Goal: Communication & Community: Answer question/provide support

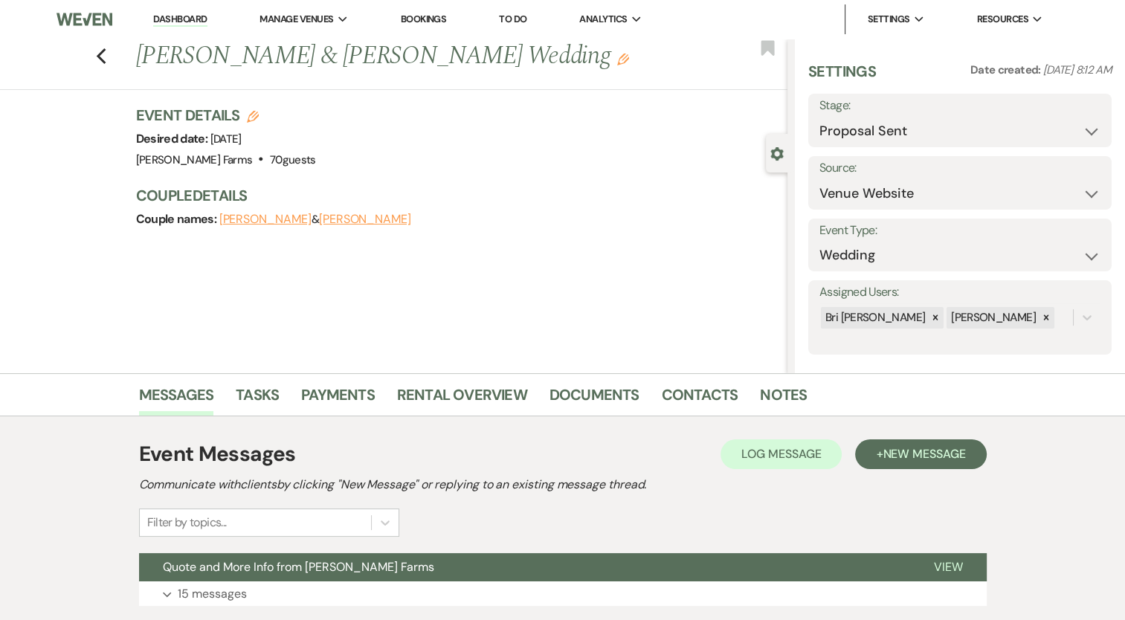
click at [113, 52] on div "Previous Vincent Stamp & Olivia Pagano's Wedding Edit Bookmark" at bounding box center [390, 64] width 795 height 51
click at [106, 51] on use "button" at bounding box center [101, 56] width 10 height 16
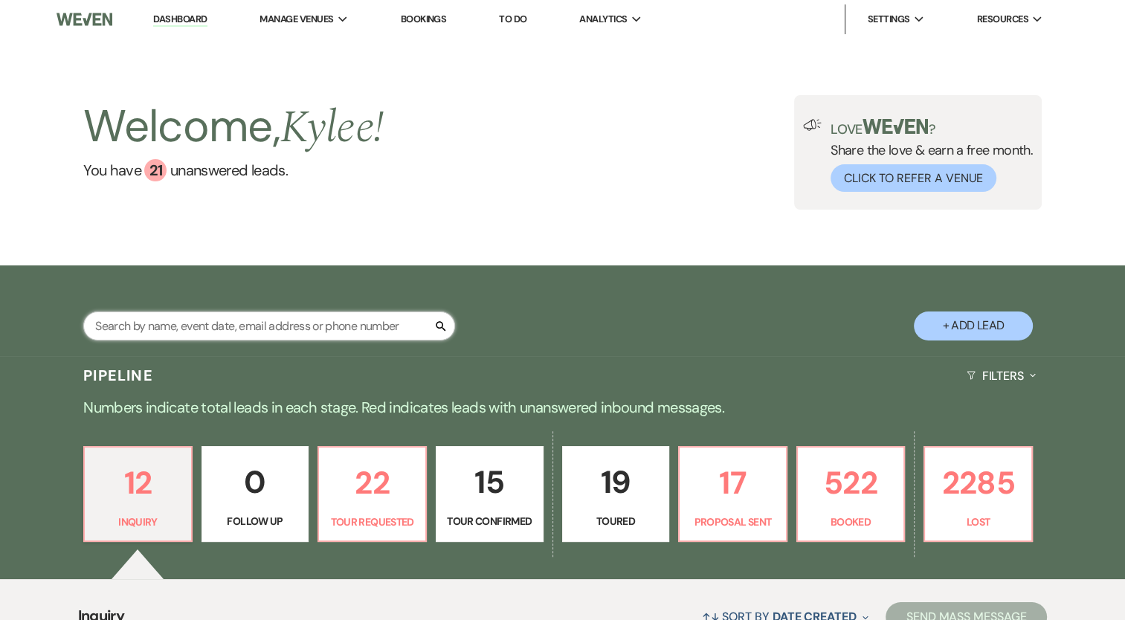
click at [262, 330] on input "text" at bounding box center [269, 325] width 372 height 29
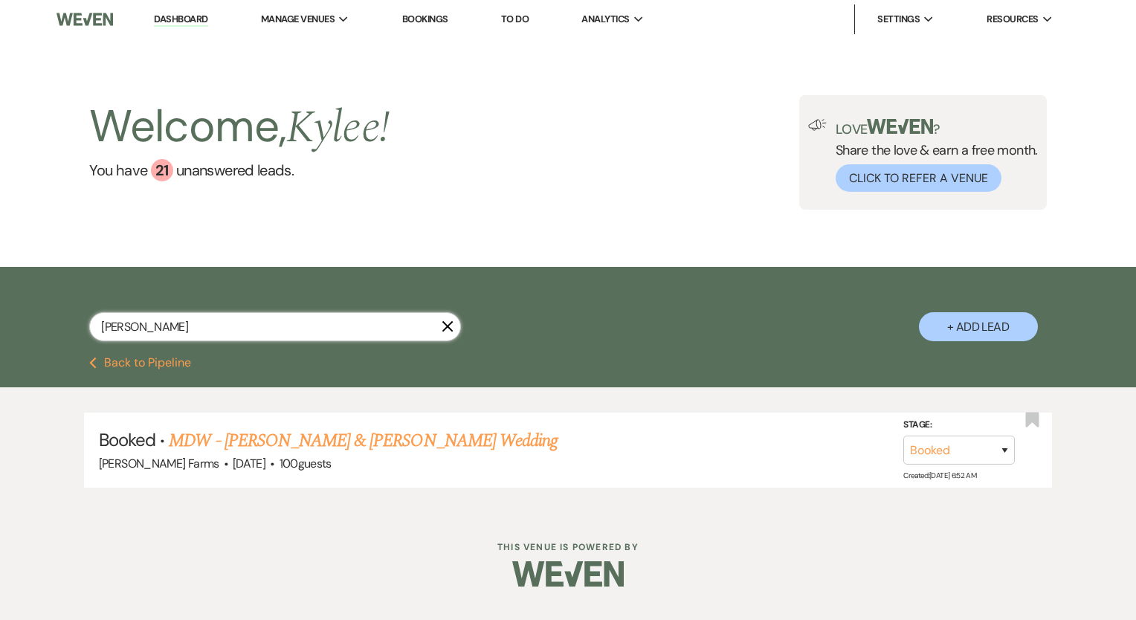
type input "[PERSON_NAME]"
click at [250, 451] on link "MDW - [PERSON_NAME] & [PERSON_NAME] Wedding" at bounding box center [363, 440] width 389 height 27
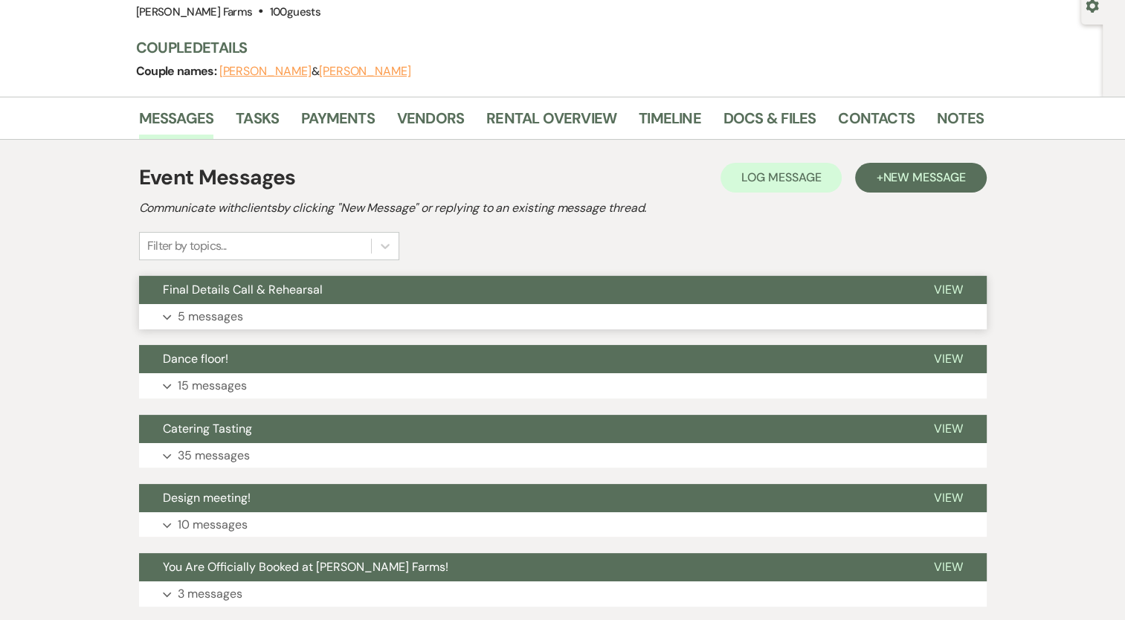
scroll to position [149, 0]
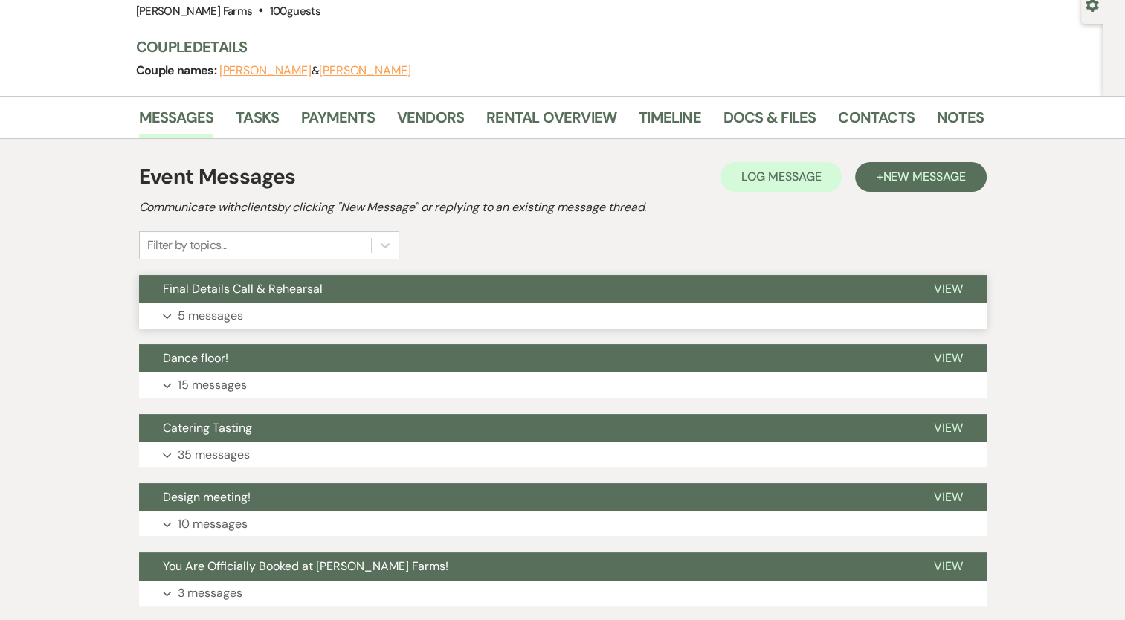
click at [208, 310] on p "5 messages" at bounding box center [210, 315] width 65 height 19
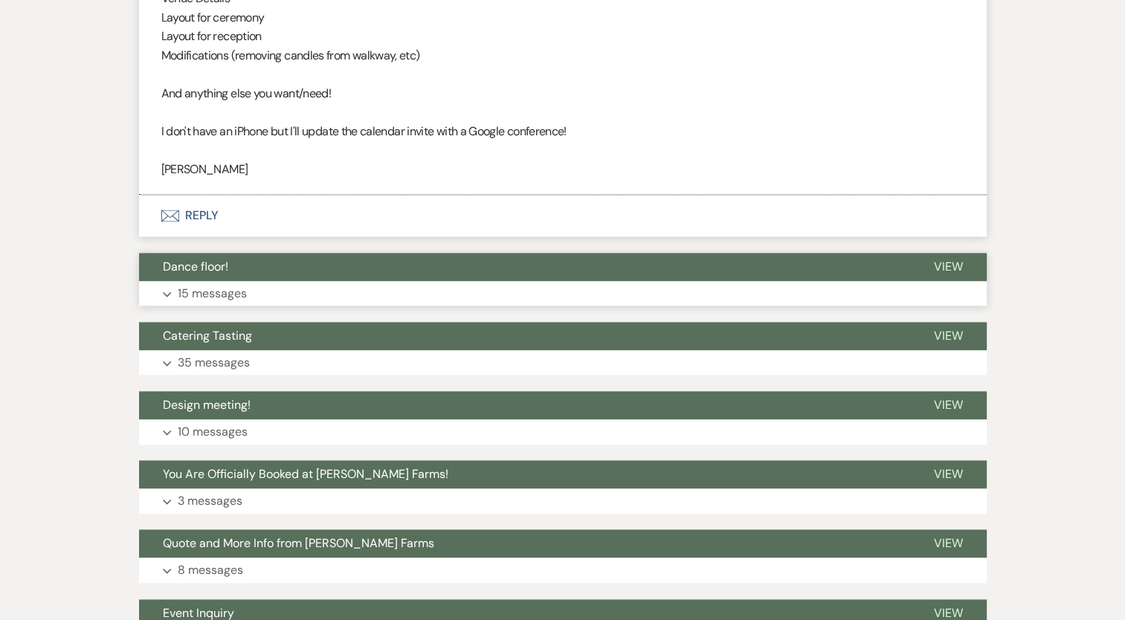
scroll to position [2007, 0]
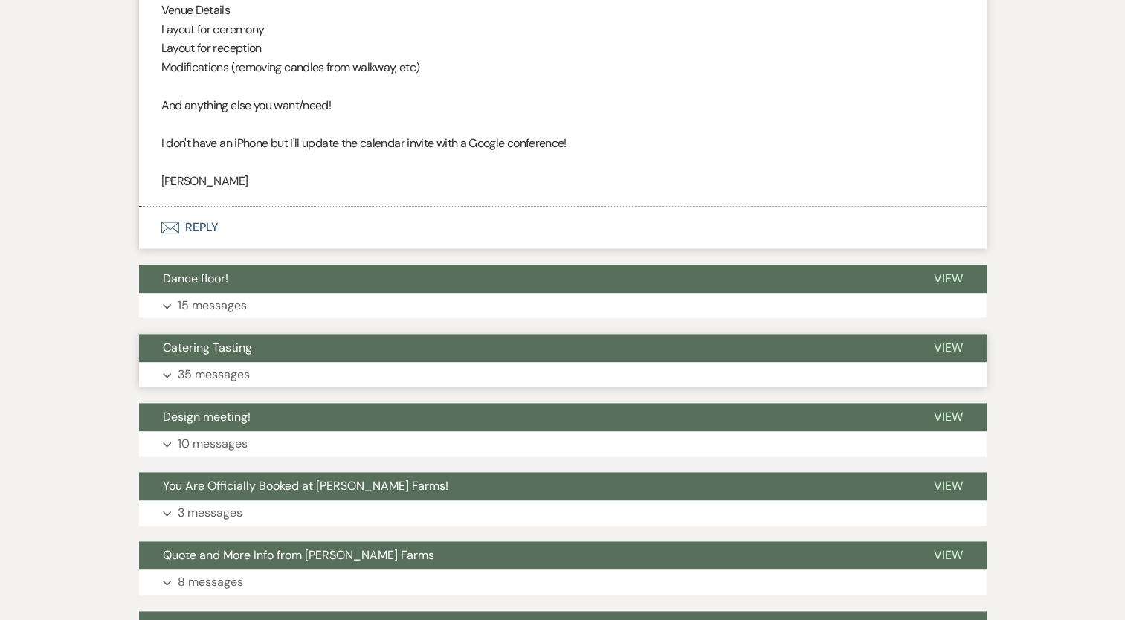
click at [217, 370] on p "35 messages" at bounding box center [214, 374] width 72 height 19
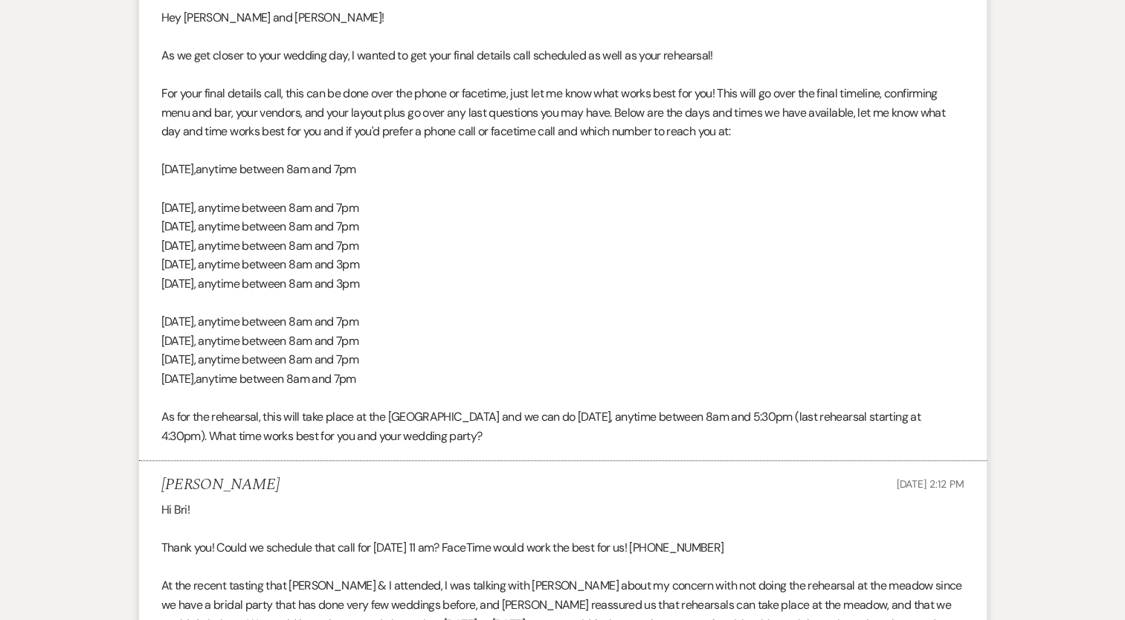
scroll to position [0, 0]
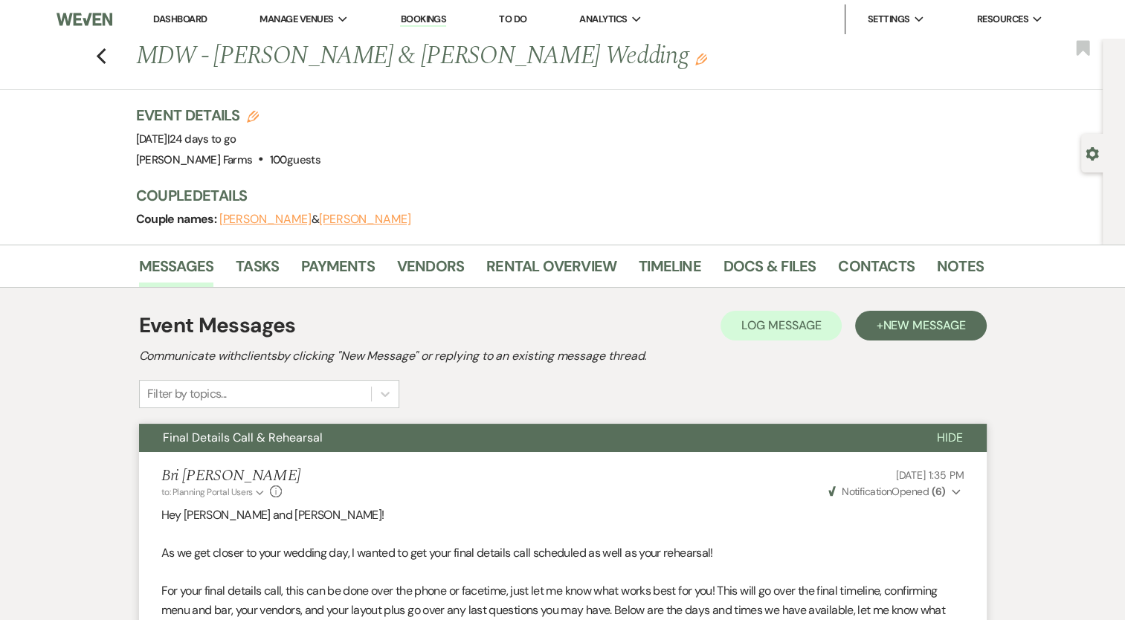
click at [211, 442] on span "Final Details Call & Rehearsal" at bounding box center [243, 438] width 160 height 16
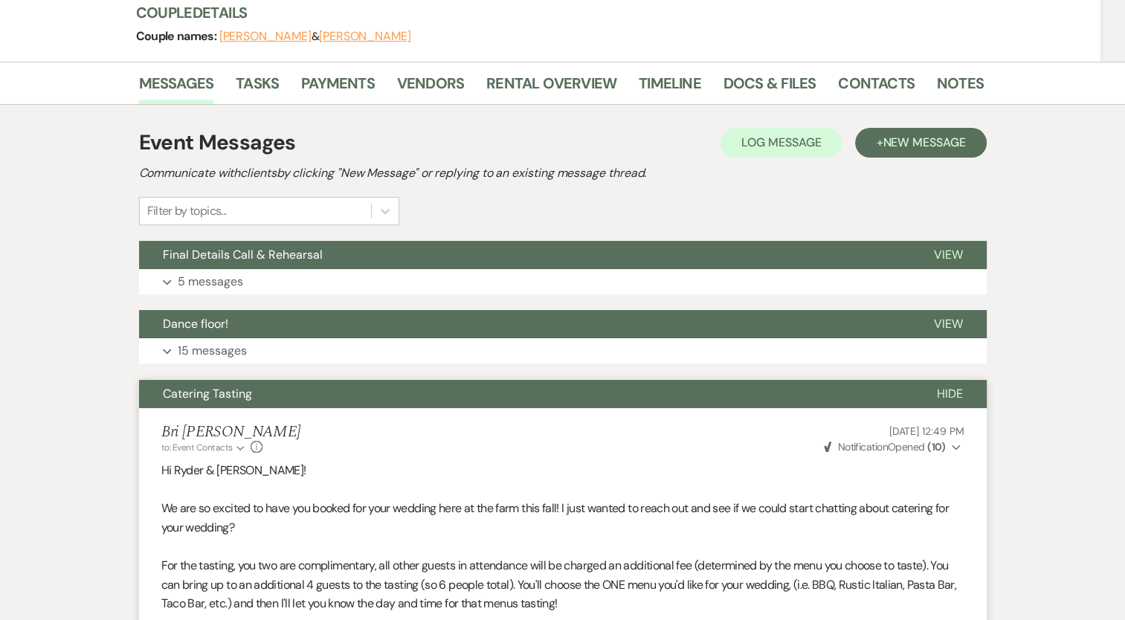
scroll to position [223, 0]
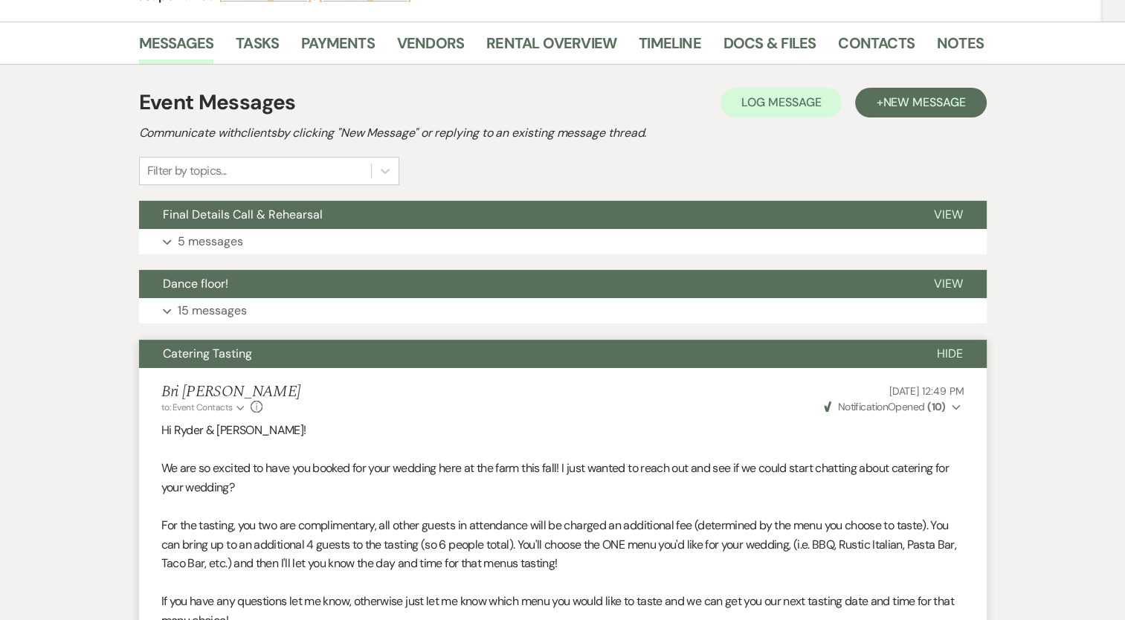
click at [229, 358] on span "Catering Tasting" at bounding box center [207, 354] width 89 height 16
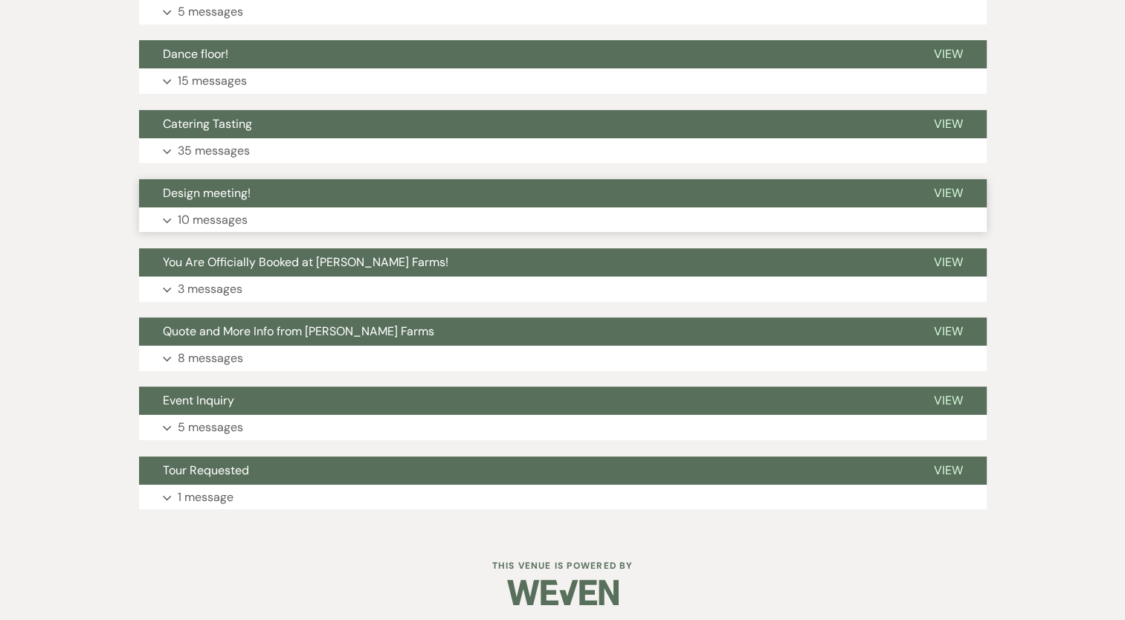
scroll to position [459, 0]
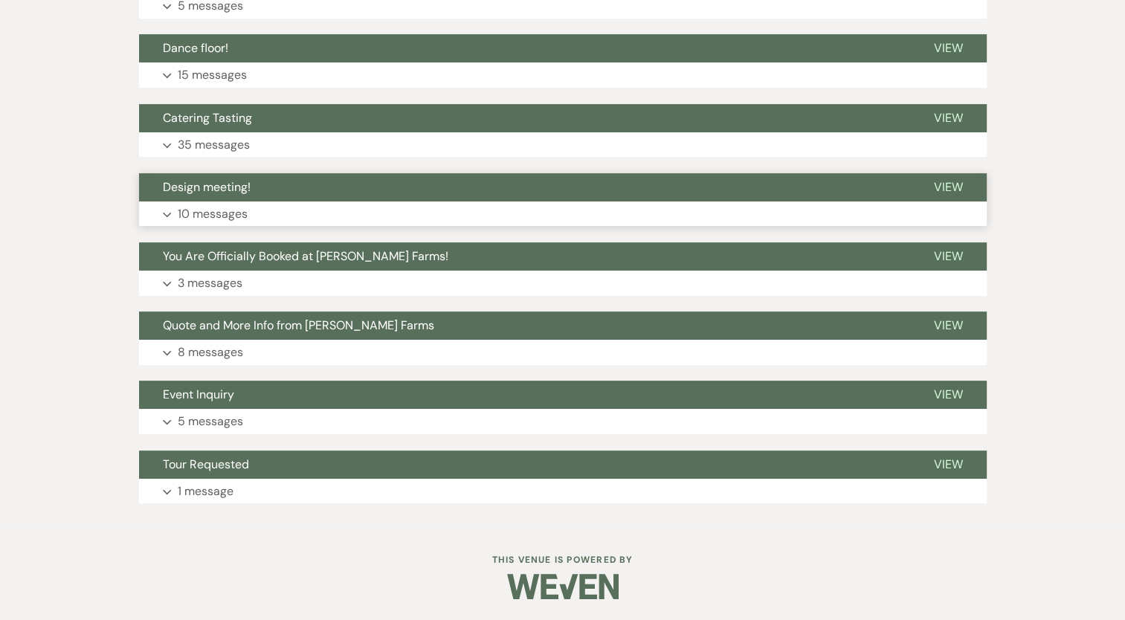
click at [230, 210] on p "10 messages" at bounding box center [213, 213] width 70 height 19
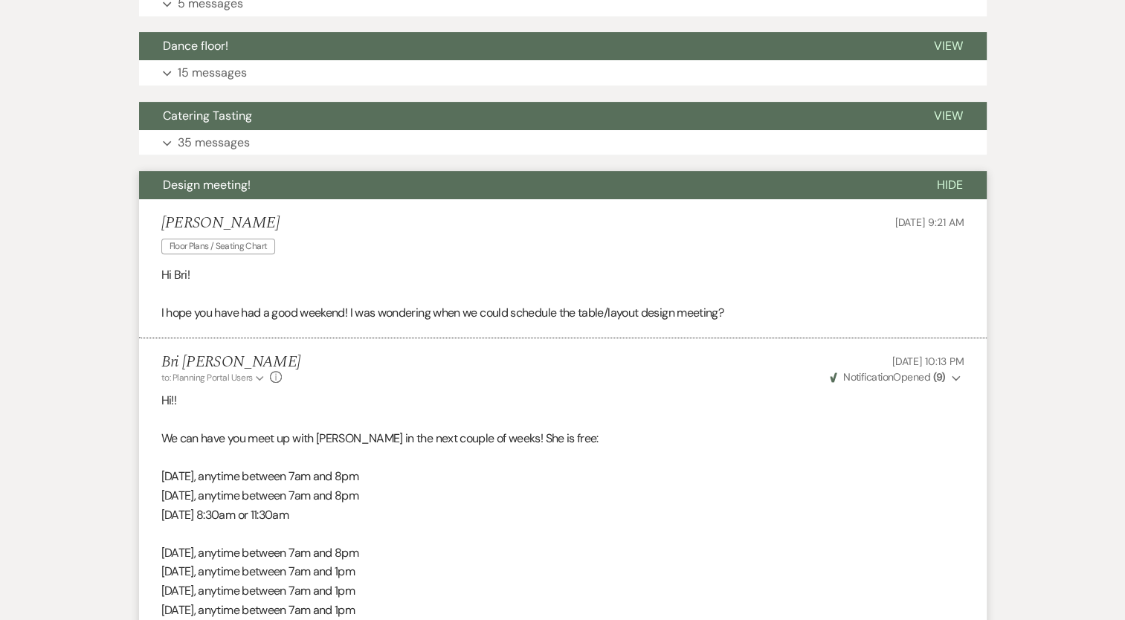
scroll to position [238, 0]
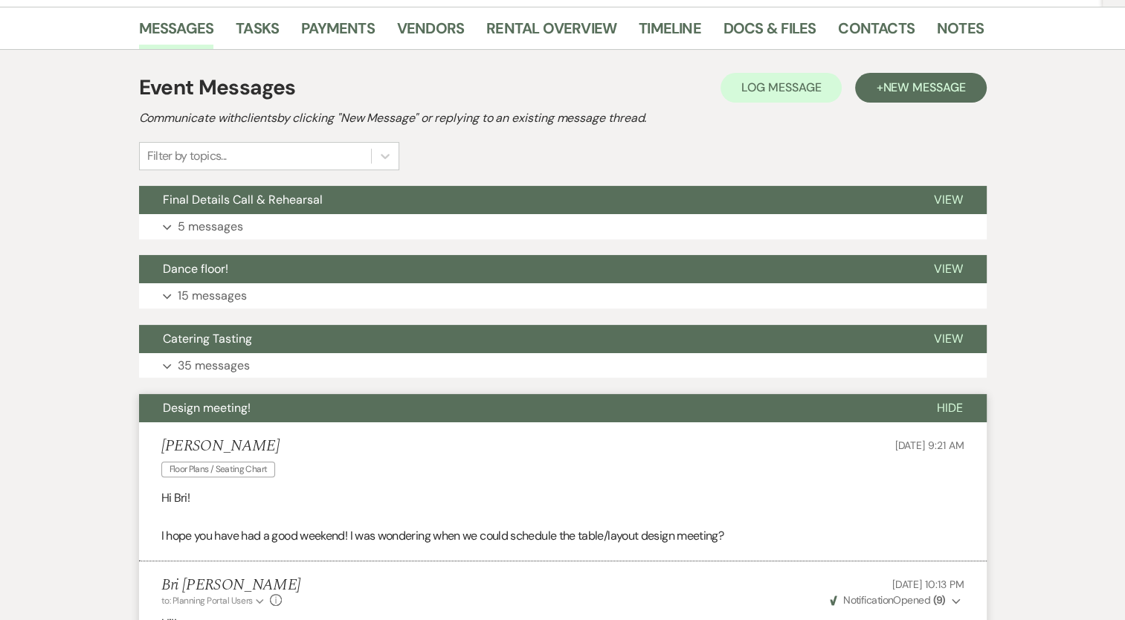
click at [234, 400] on span "Design meeting!" at bounding box center [207, 408] width 88 height 16
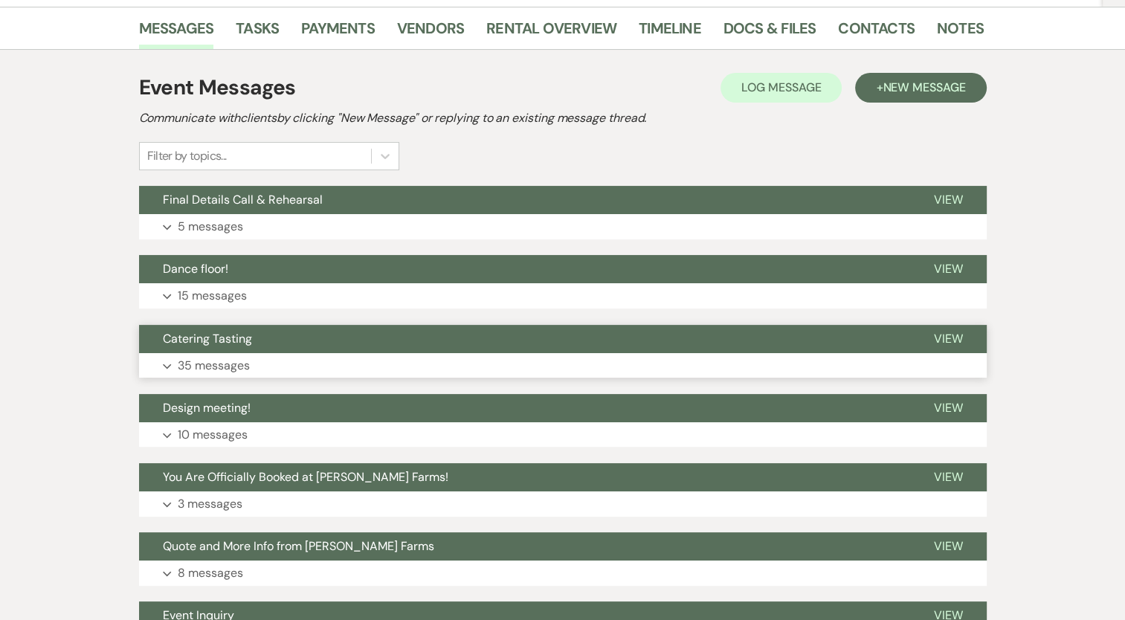
click at [230, 334] on span "Catering Tasting" at bounding box center [207, 339] width 89 height 16
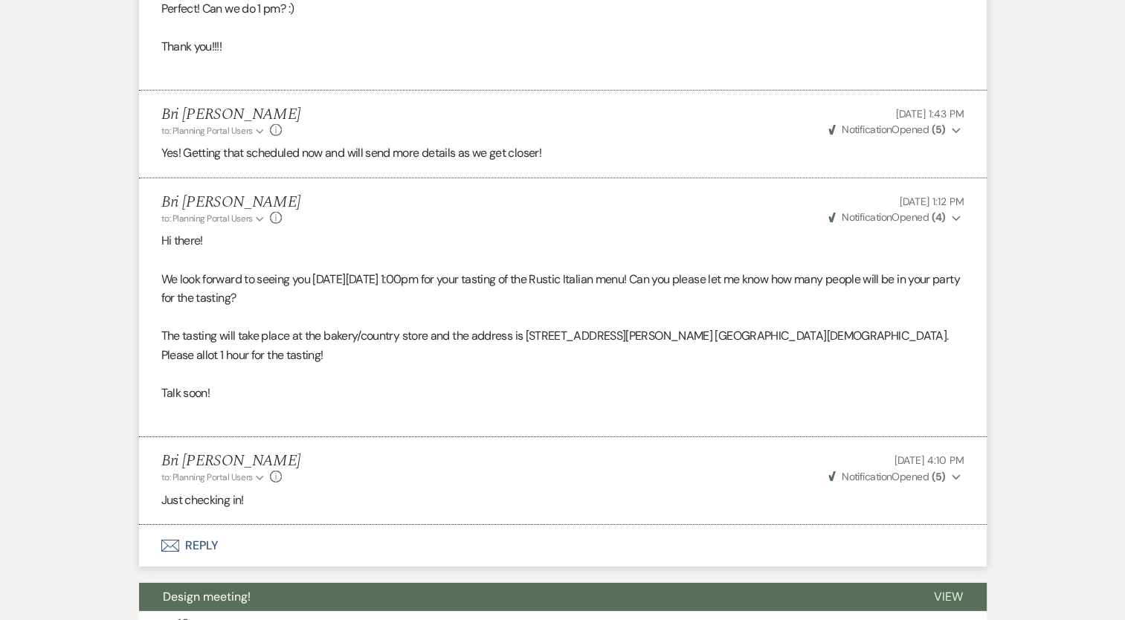
scroll to position [4623, 0]
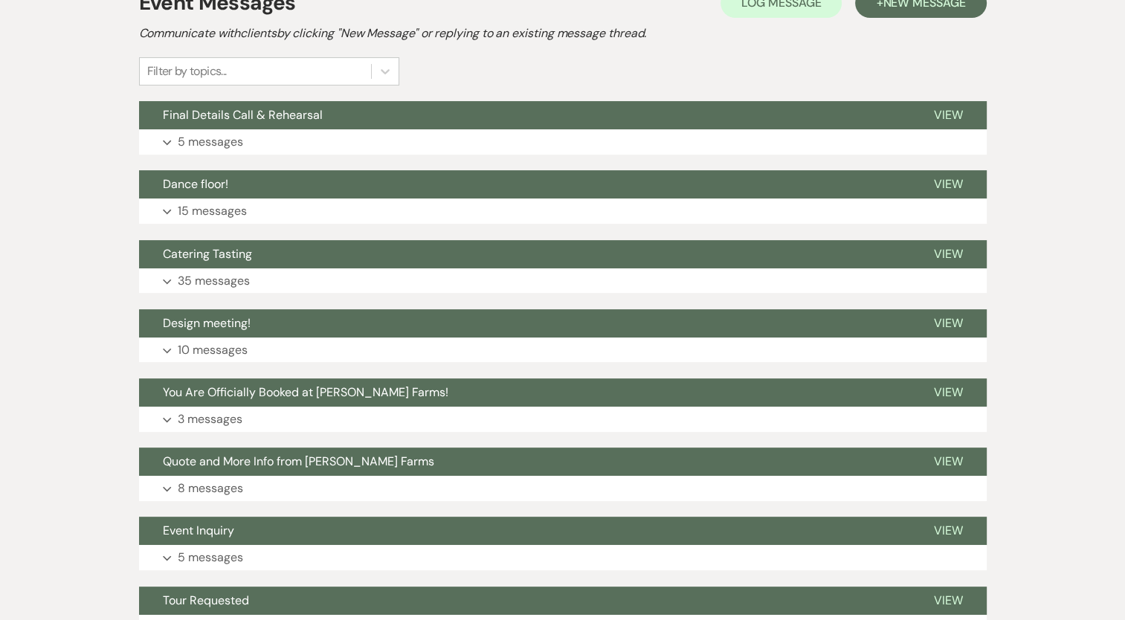
scroll to position [297, 0]
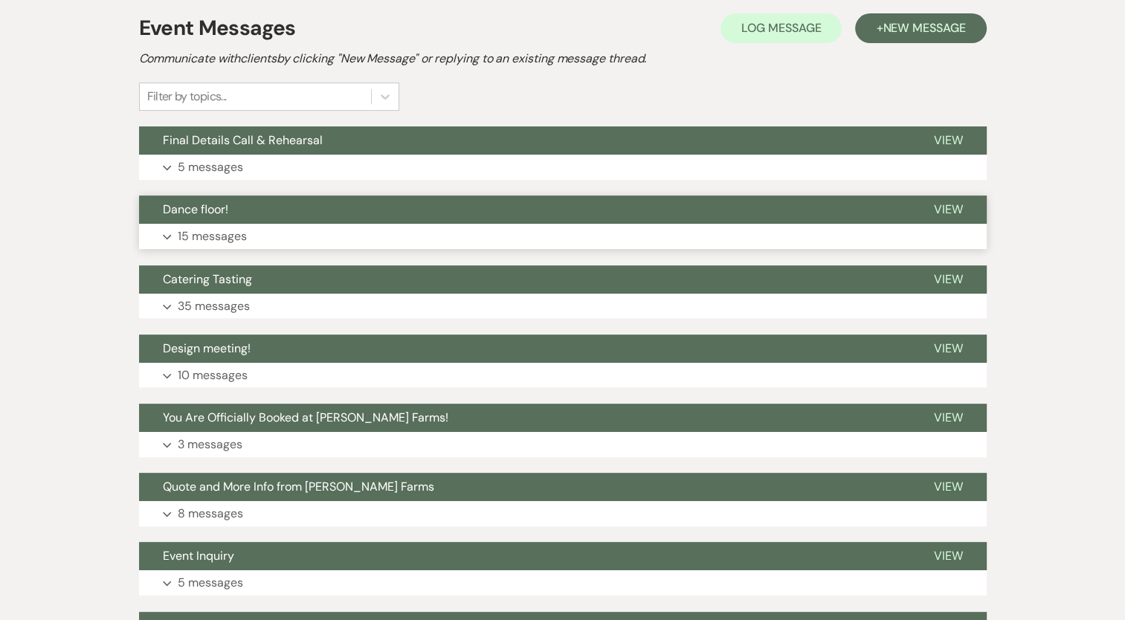
click at [230, 235] on p "15 messages" at bounding box center [212, 236] width 69 height 19
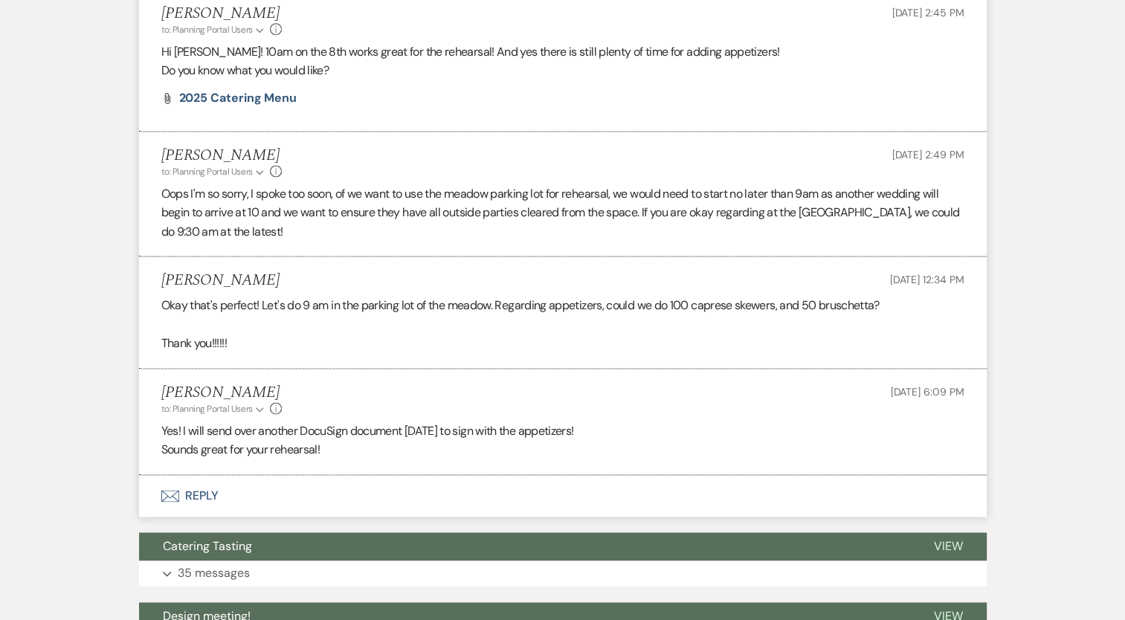
scroll to position [2080, 0]
